Goal: Browse casually

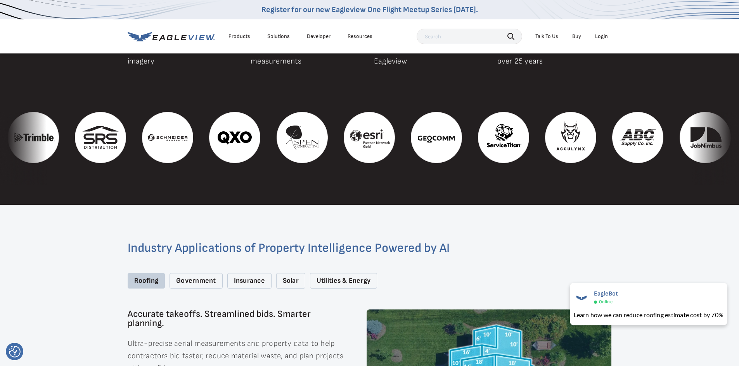
scroll to position [896, 0]
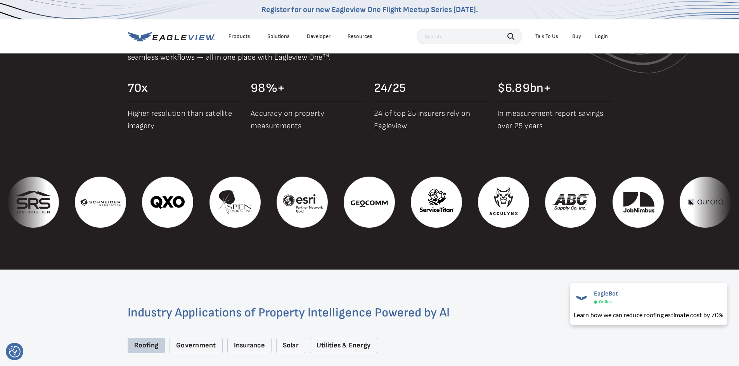
click at [596, 204] on img at bounding box center [570, 202] width 51 height 51
click at [592, 196] on img at bounding box center [570, 202] width 51 height 51
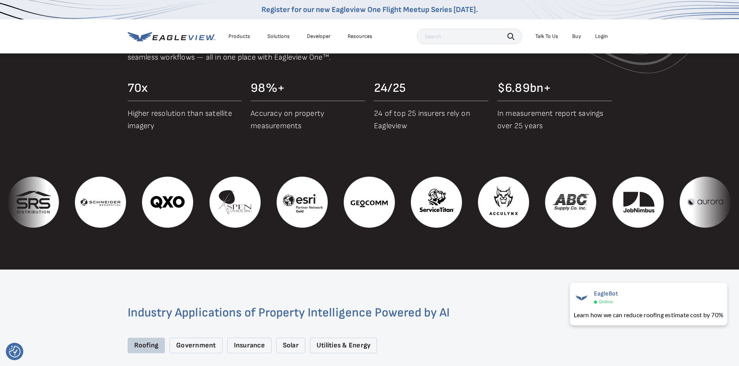
click at [592, 196] on img at bounding box center [570, 202] width 51 height 51
click at [587, 197] on img at bounding box center [570, 202] width 51 height 51
click at [585, 198] on img at bounding box center [570, 202] width 51 height 51
click at [572, 199] on img at bounding box center [570, 202] width 51 height 51
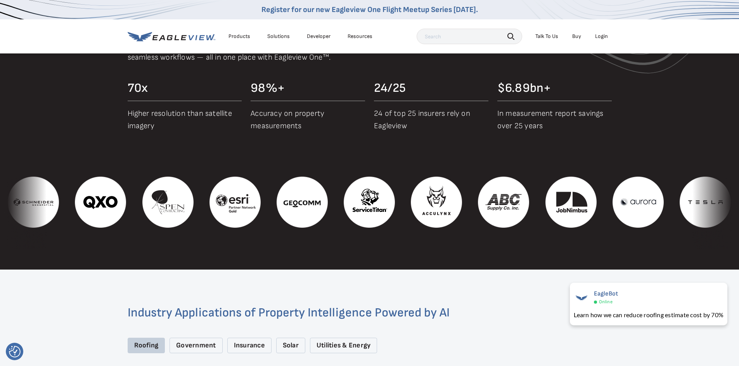
click at [529, 199] on img at bounding box center [503, 202] width 51 height 51
drag, startPoint x: 572, startPoint y: 199, endPoint x: 563, endPoint y: 203, distance: 10.2
click at [529, 203] on img at bounding box center [503, 202] width 51 height 51
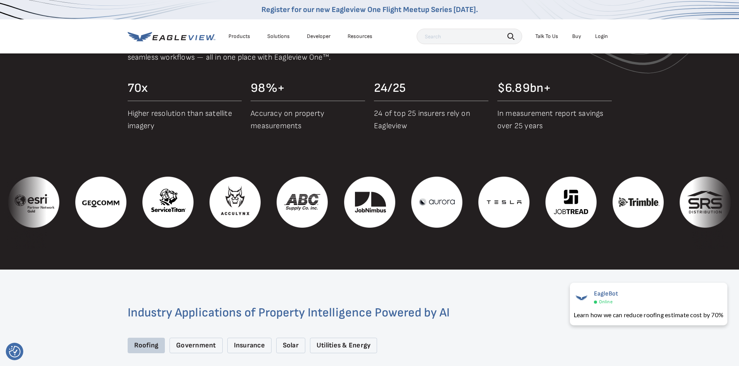
drag, startPoint x: 710, startPoint y: 195, endPoint x: 614, endPoint y: 241, distance: 106.6
click at [614, 242] on section "Proof in Performance Access industry-leading aerial imagery, powerful analytics…" at bounding box center [369, 126] width 739 height 287
drag, startPoint x: 300, startPoint y: 235, endPoint x: 523, endPoint y: 250, distance: 223.8
click at [523, 250] on section "Proof in Performance Access industry-leading aerial imagery, powerful analytics…" at bounding box center [369, 126] width 739 height 287
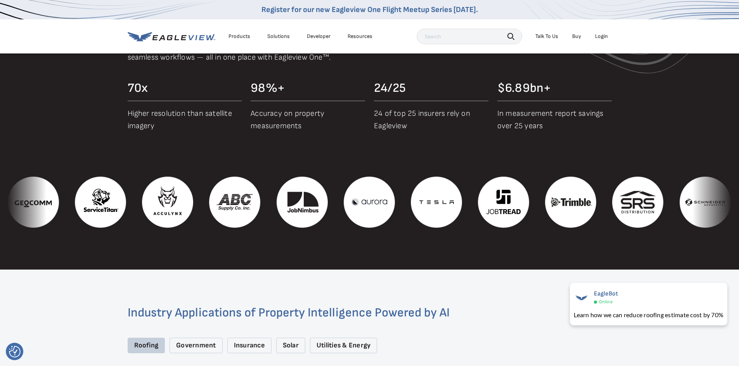
click at [523, 250] on section "Proof in Performance Access industry-leading aerial imagery, powerful analytics…" at bounding box center [369, 126] width 739 height 287
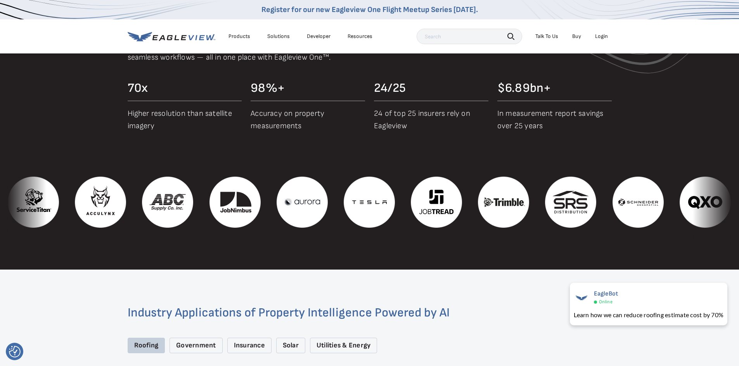
drag, startPoint x: 708, startPoint y: 209, endPoint x: 613, endPoint y: 233, distance: 97.8
click at [613, 233] on div "‹ ›" at bounding box center [369, 210] width 739 height 66
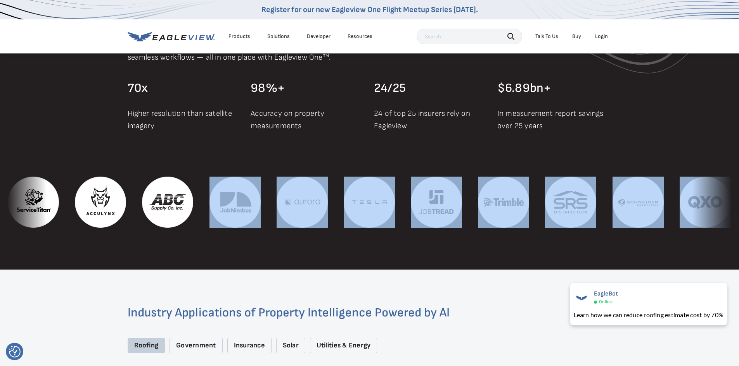
drag, startPoint x: 613, startPoint y: 233, endPoint x: 248, endPoint y: 206, distance: 365.8
click at [248, 206] on div "‹ ›" at bounding box center [369, 210] width 739 height 66
click at [289, 228] on div at bounding box center [369, 235] width 739 height 14
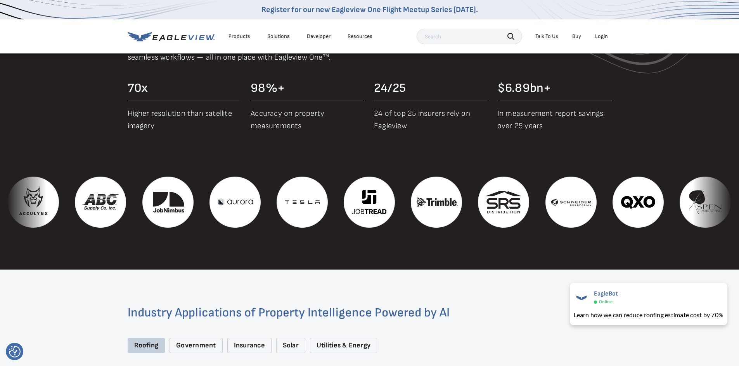
drag, startPoint x: 290, startPoint y: 225, endPoint x: 711, endPoint y: 214, distance: 420.8
click at [711, 214] on div "‹ ›" at bounding box center [369, 210] width 739 height 66
click at [620, 259] on section "Proof in Performance Access industry-leading aerial imagery, powerful analytics…" at bounding box center [369, 126] width 739 height 287
